Goal: Navigation & Orientation: Find specific page/section

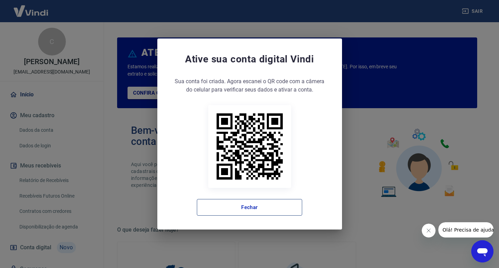
click at [256, 211] on button "Fechar" at bounding box center [249, 207] width 105 height 17
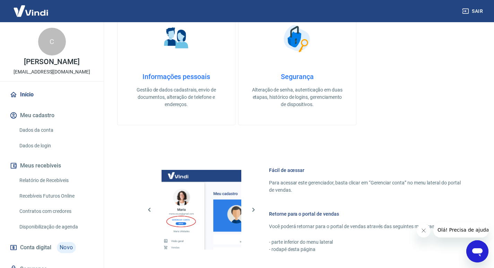
scroll to position [358, 0]
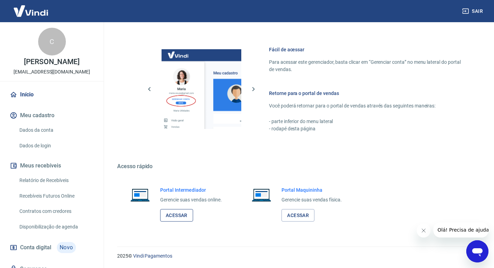
click at [170, 210] on link "Acessar" at bounding box center [176, 215] width 33 height 13
